Goal: Information Seeking & Learning: Learn about a topic

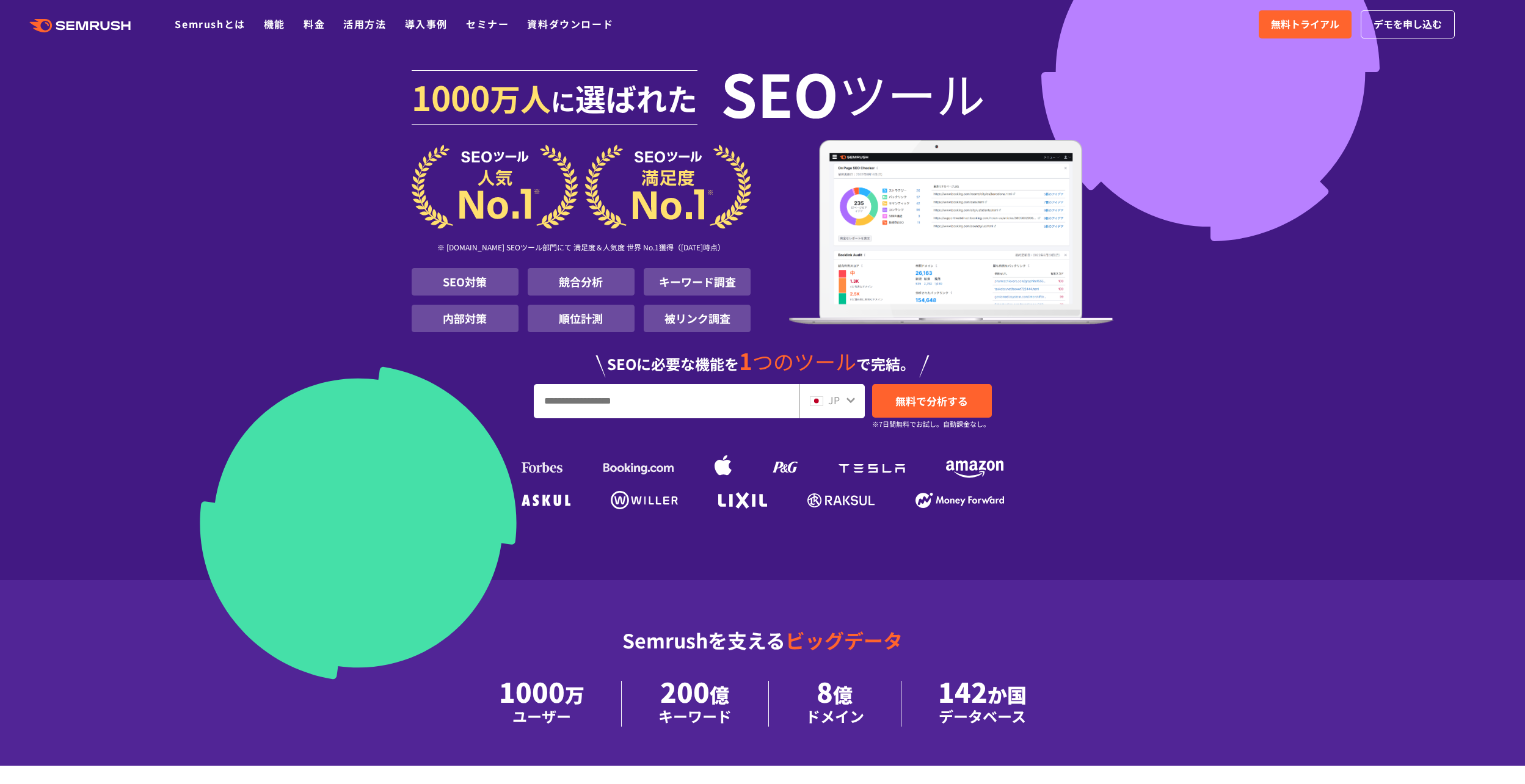
click at [632, 401] on input "URL、キーワードを入力してください" at bounding box center [666, 401] width 264 height 33
type input "*********"
click at [696, 471] on ul at bounding box center [762, 464] width 489 height 55
